Goal: Transaction & Acquisition: Purchase product/service

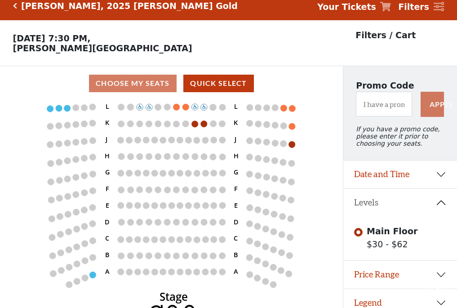
scroll to position [18, 0]
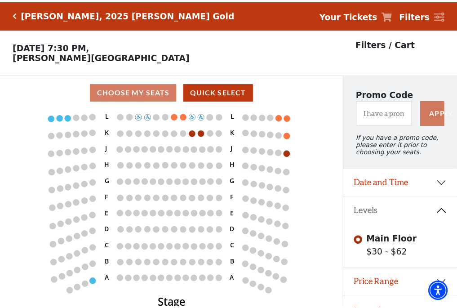
scroll to position [18, 0]
